Goal: Task Accomplishment & Management: Manage account settings

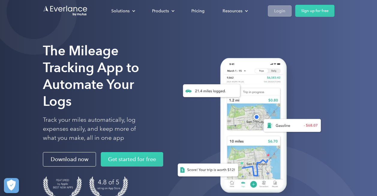
click at [274, 10] on div "Login" at bounding box center [279, 11] width 11 height 8
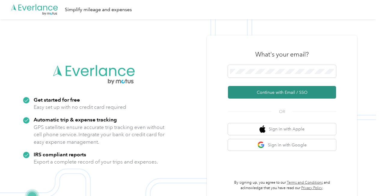
click at [278, 92] on button "Continue with Email / SSO" at bounding box center [282, 92] width 108 height 13
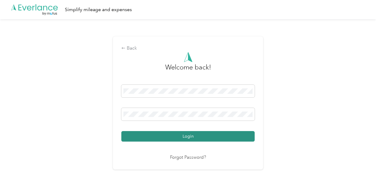
click at [183, 132] on button "Login" at bounding box center [187, 136] width 133 height 11
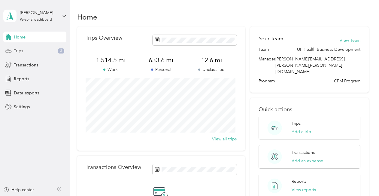
click at [32, 47] on div "Trips 3" at bounding box center [34, 51] width 63 height 11
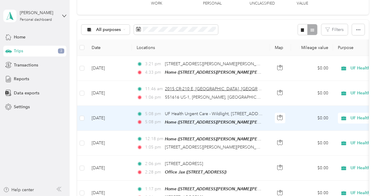
scroll to position [46, 0]
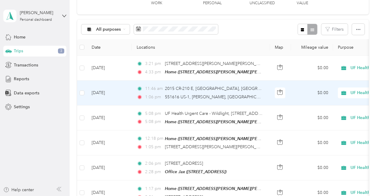
click at [349, 91] on span "UF Health Business Development" at bounding box center [375, 92] width 70 height 7
drag, startPoint x: 332, startPoint y: 112, endPoint x: 346, endPoint y: 88, distance: 27.9
click at [346, 88] on div "UF Health Business Development" at bounding box center [375, 92] width 74 height 11
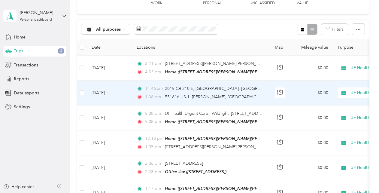
click at [341, 114] on li "Personal" at bounding box center [350, 113] width 92 height 11
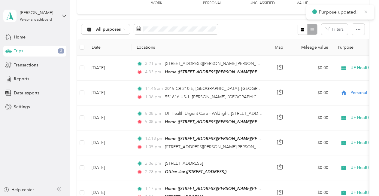
click at [366, 12] on icon at bounding box center [365, 11] width 5 height 5
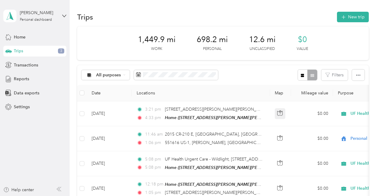
scroll to position [5, 0]
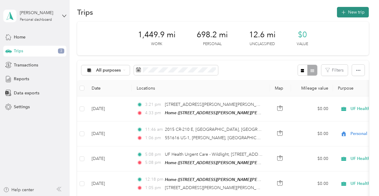
click at [347, 13] on button "New trip" at bounding box center [353, 12] width 32 height 11
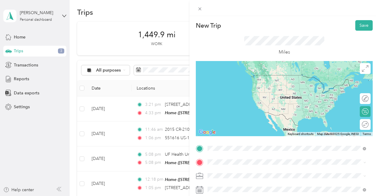
click at [247, 85] on div "Home [STREET_ADDRESS][PERSON_NAME][PERSON_NAME][PERSON_NAME]" at bounding box center [291, 86] width 145 height 25
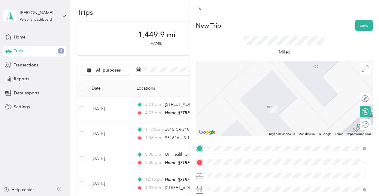
click at [253, 131] on span "[STREET_ADDRESS][PERSON_NAME][US_STATE]" at bounding box center [265, 128] width 93 height 5
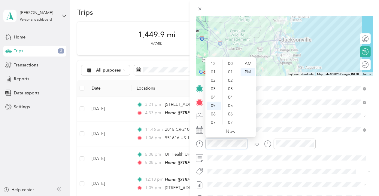
scroll to position [36, 0]
click at [215, 119] on div "11" at bounding box center [213, 120] width 14 height 8
click at [229, 63] on div "00" at bounding box center [231, 61] width 14 height 8
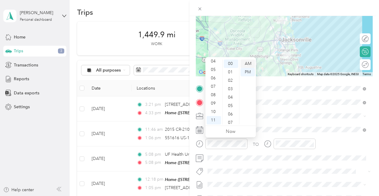
click at [246, 64] on div "AM" at bounding box center [247, 63] width 14 height 8
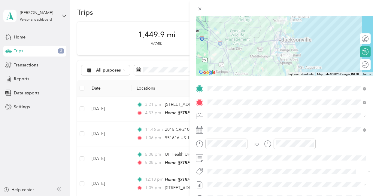
click at [317, 8] on div at bounding box center [283, 8] width 189 height 16
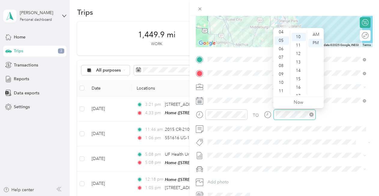
scroll to position [84, 0]
click at [282, 91] on div "11" at bounding box center [281, 91] width 14 height 8
drag, startPoint x: 301, startPoint y: 70, endPoint x: 298, endPoint y: 86, distance: 16.4
click at [298, 86] on ul "00 01 02 03 04 05 06 07 08 09 10 11 12 13 14 15 16 17 18 19 20 21 22 23 24 25 2…" at bounding box center [298, 62] width 17 height 65
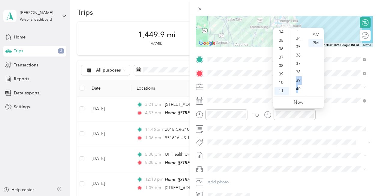
click at [298, 88] on div "40" at bounding box center [298, 89] width 14 height 8
click at [299, 104] on link "Now" at bounding box center [298, 102] width 10 height 6
click at [284, 89] on div "11" at bounding box center [281, 91] width 14 height 8
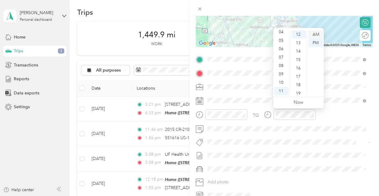
click at [315, 35] on div "AM" at bounding box center [315, 34] width 14 height 8
click at [299, 50] on div "45" at bounding box center [298, 52] width 14 height 8
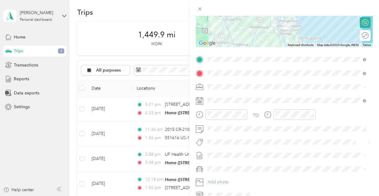
click at [340, 121] on div "TO" at bounding box center [284, 116] width 177 height 15
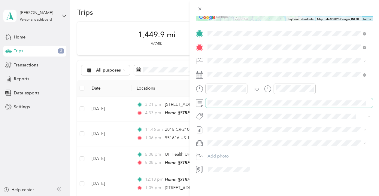
scroll to position [0, 0]
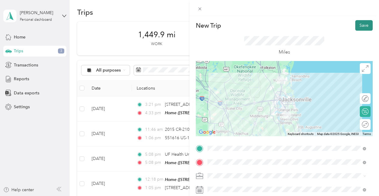
click at [364, 25] on button "Save" at bounding box center [363, 25] width 17 height 11
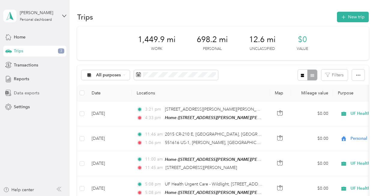
click at [25, 91] on span "Data exports" at bounding box center [27, 93] width 26 height 6
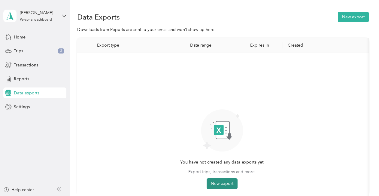
click at [228, 181] on button "New export" at bounding box center [221, 183] width 31 height 11
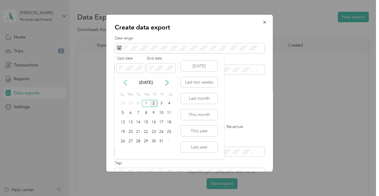
click at [125, 82] on icon at bounding box center [125, 83] width 6 height 6
click at [131, 103] on div "1" at bounding box center [131, 104] width 8 height 8
click at [136, 140] on div "30" at bounding box center [138, 141] width 8 height 8
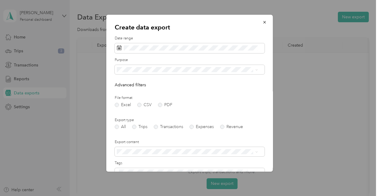
scroll to position [62, 0]
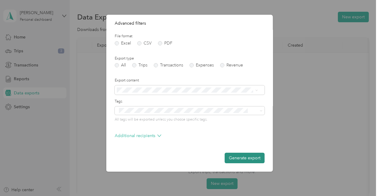
click at [234, 158] on button "Generate export" at bounding box center [244, 157] width 40 height 11
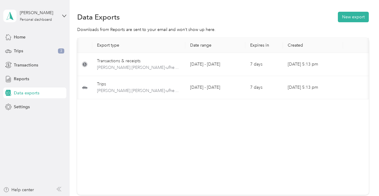
scroll to position [0, 36]
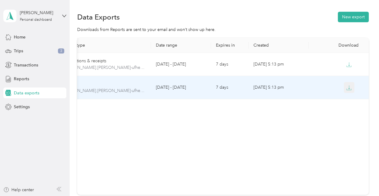
click at [348, 89] on icon "button" at bounding box center [348, 87] width 5 height 5
